Goal: Entertainment & Leisure: Consume media (video, audio)

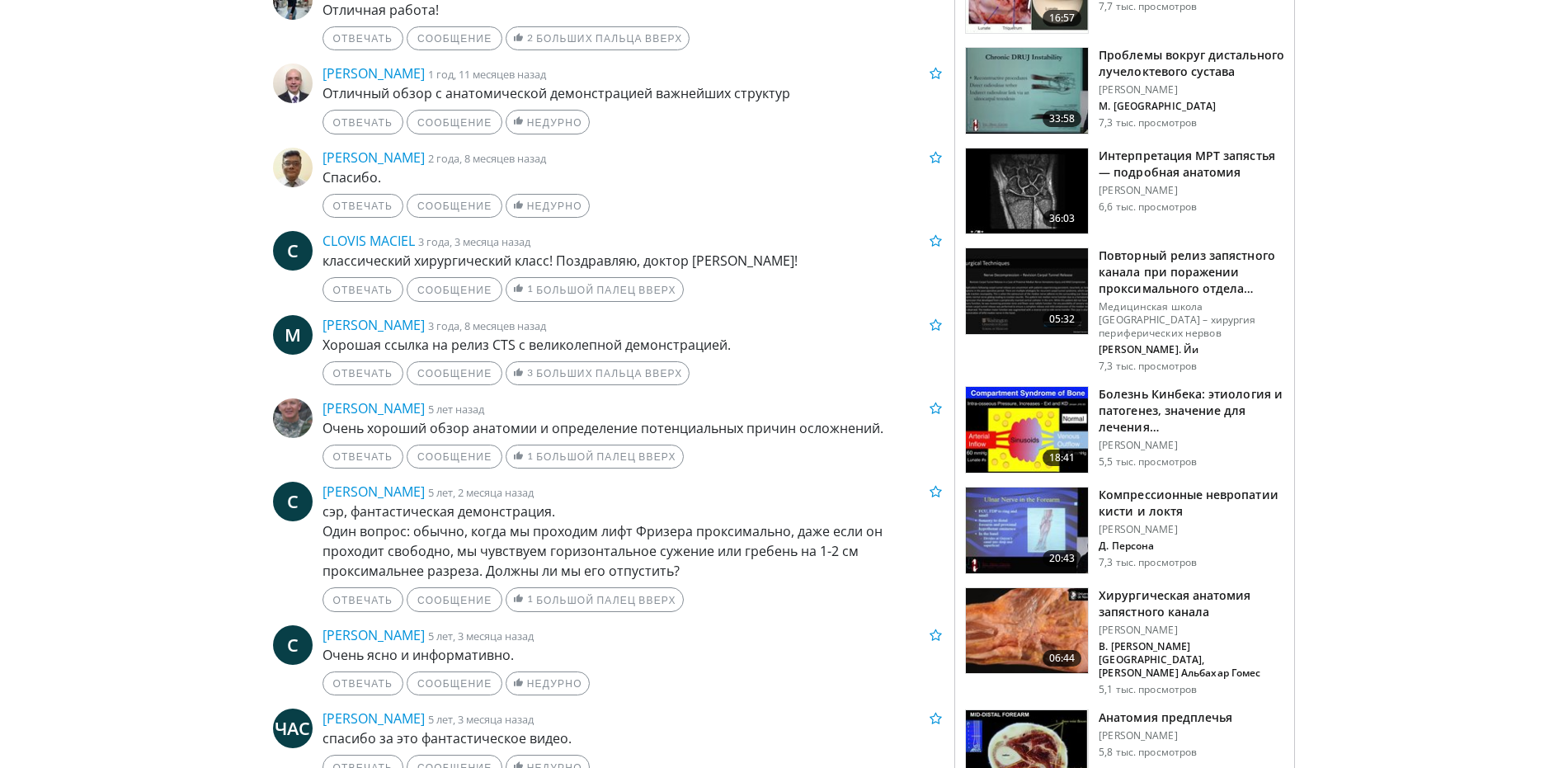
scroll to position [1288, 0]
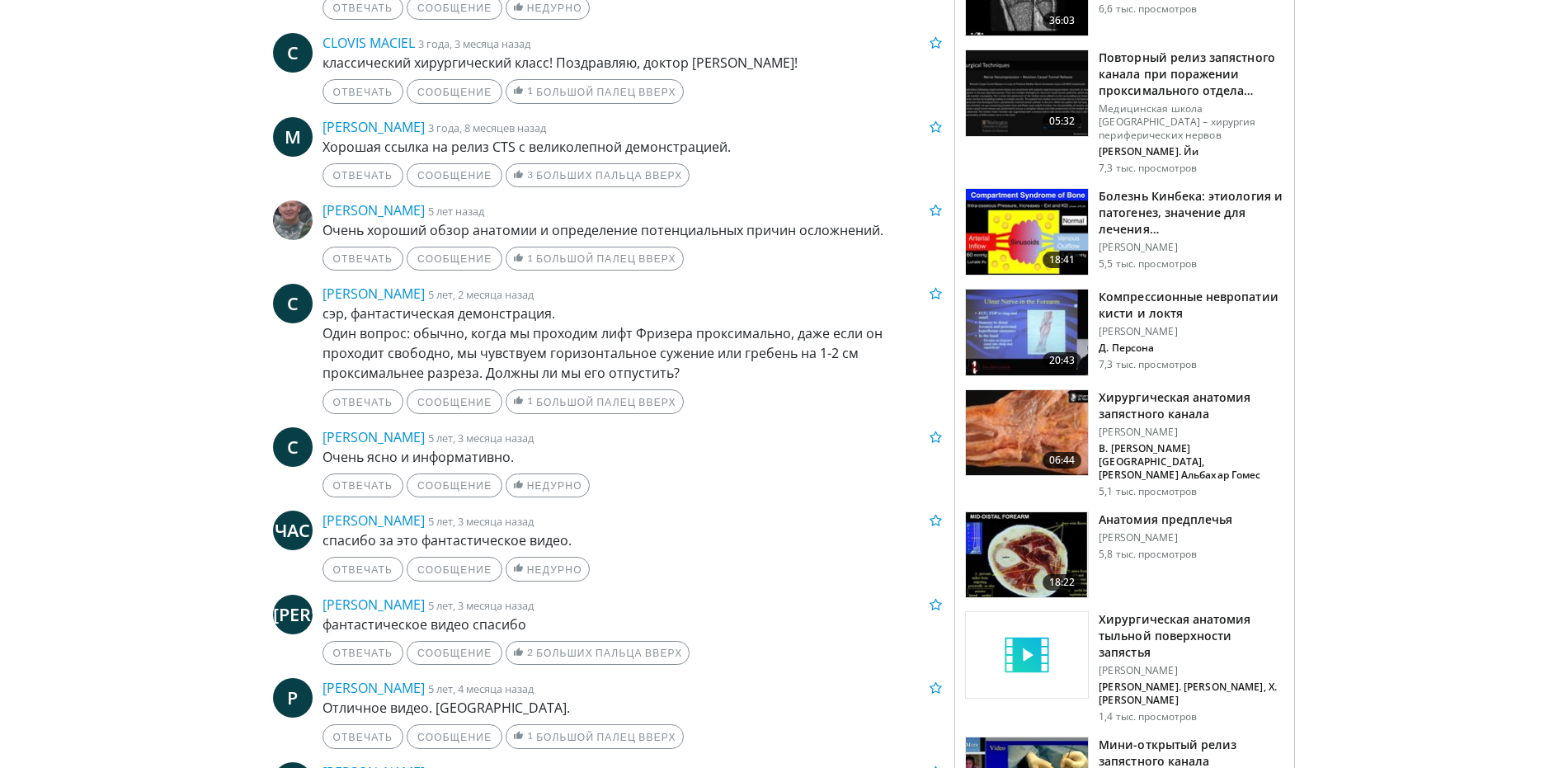
click at [1070, 513] on img at bounding box center [1027, 555] width 122 height 86
